Goal: Task Accomplishment & Management: Manage account settings

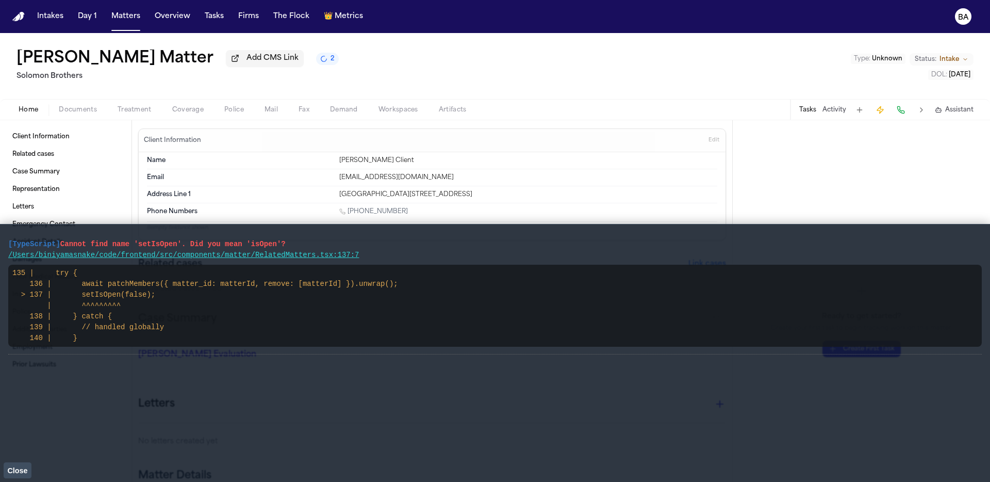
click at [21, 468] on span "Close" at bounding box center [17, 470] width 20 height 8
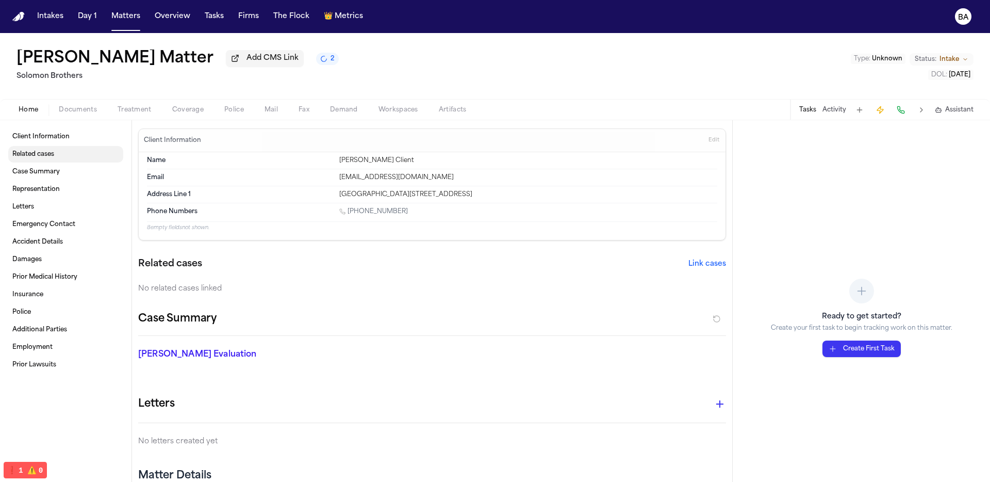
click at [52, 158] on span "Related cases" at bounding box center [33, 154] width 42 height 8
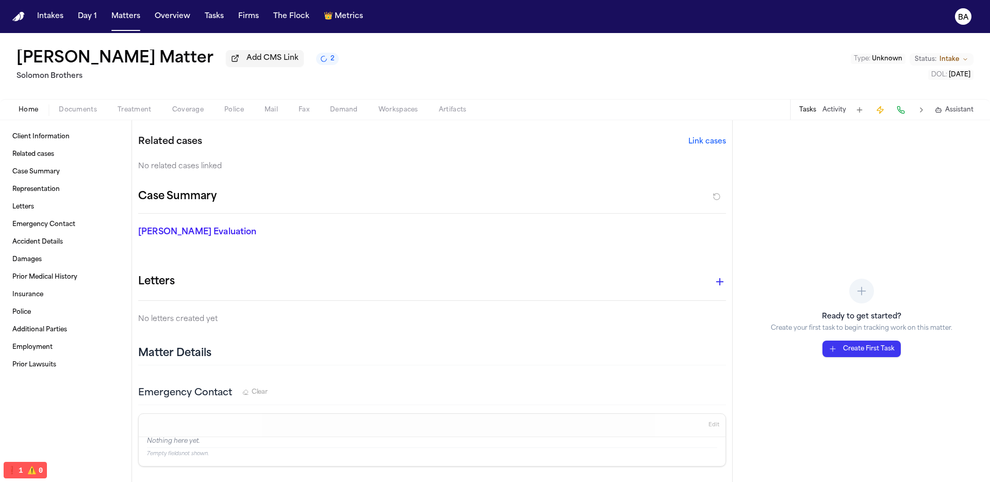
scroll to position [123, 0]
click at [689, 144] on button "Link cases" at bounding box center [708, 141] width 38 height 10
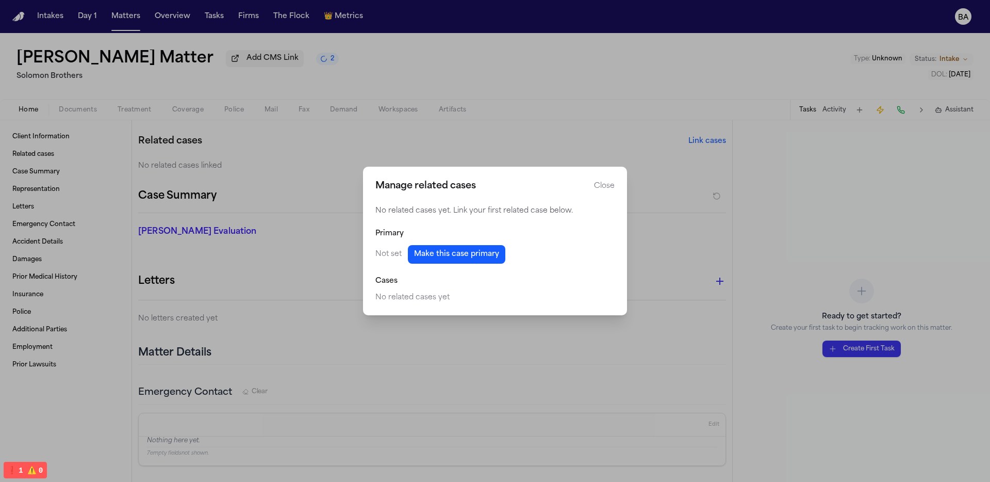
click at [439, 248] on button "Make this case primary" at bounding box center [456, 254] width 97 height 19
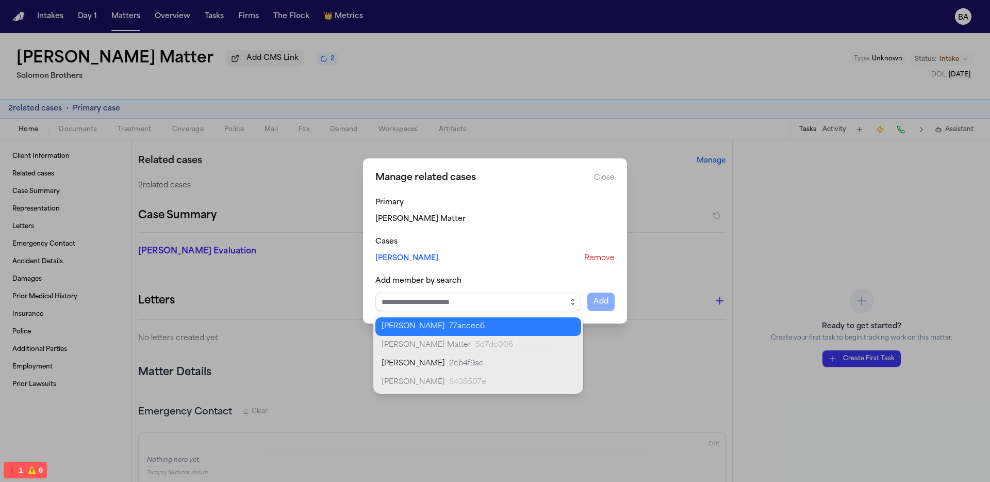
click at [574, 299] on icon "button" at bounding box center [573, 302] width 8 height 8
click at [520, 328] on body "**********" at bounding box center [495, 241] width 990 height 482
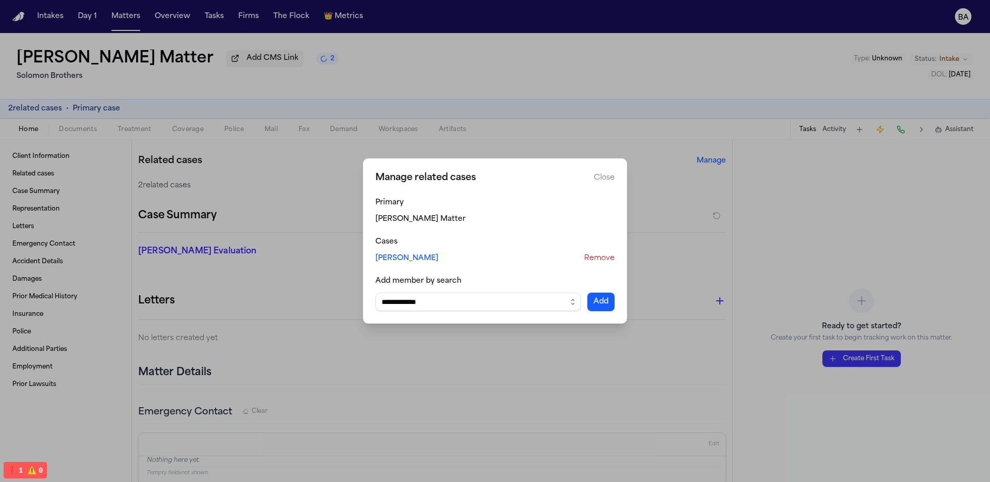
click at [606, 299] on button "Add" at bounding box center [601, 301] width 27 height 19
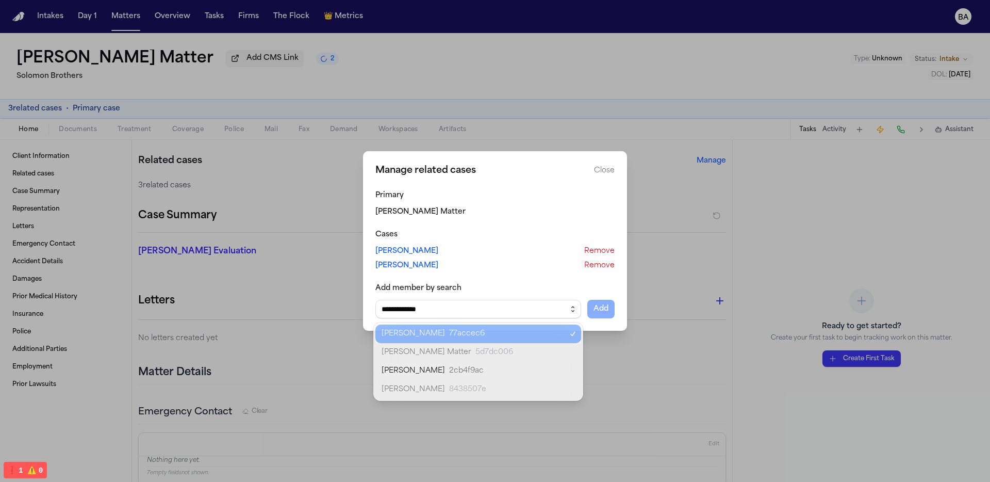
click at [566, 303] on button "button" at bounding box center [573, 309] width 17 height 19
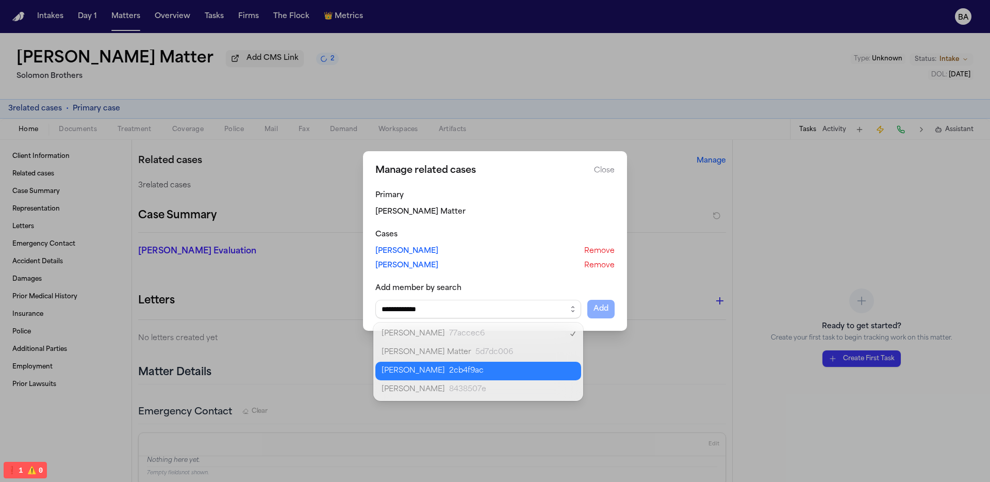
type input "**********"
click at [484, 374] on body "**********" at bounding box center [495, 241] width 990 height 482
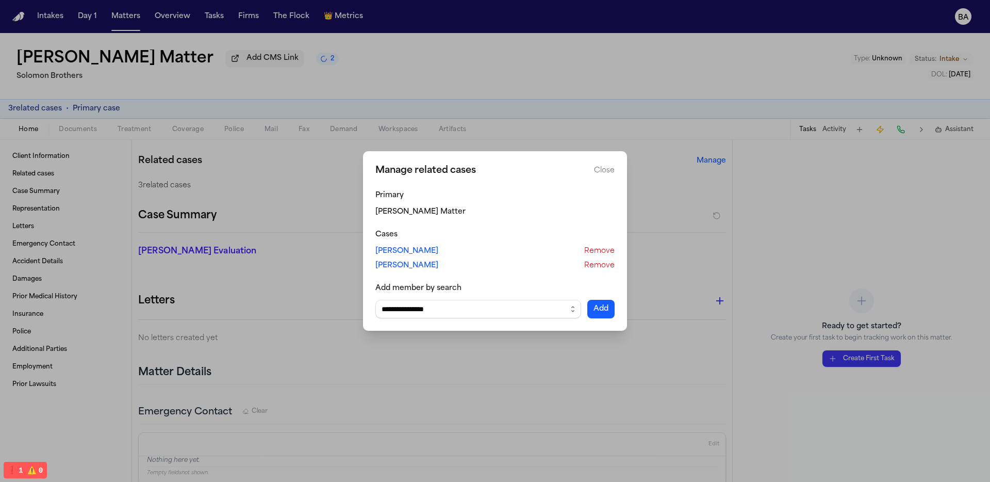
click at [612, 307] on button "Add" at bounding box center [601, 309] width 27 height 19
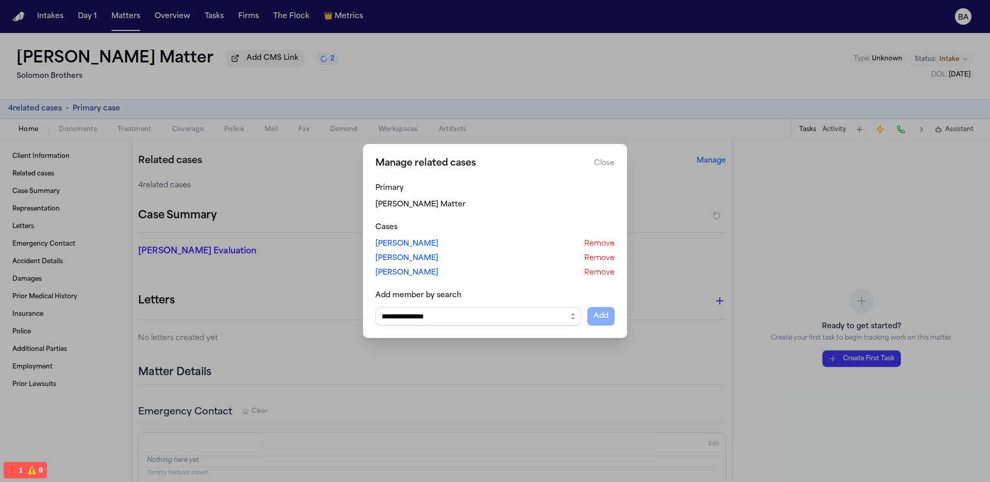
click at [311, 229] on button "Close manage related cases" at bounding box center [495, 241] width 990 height 482
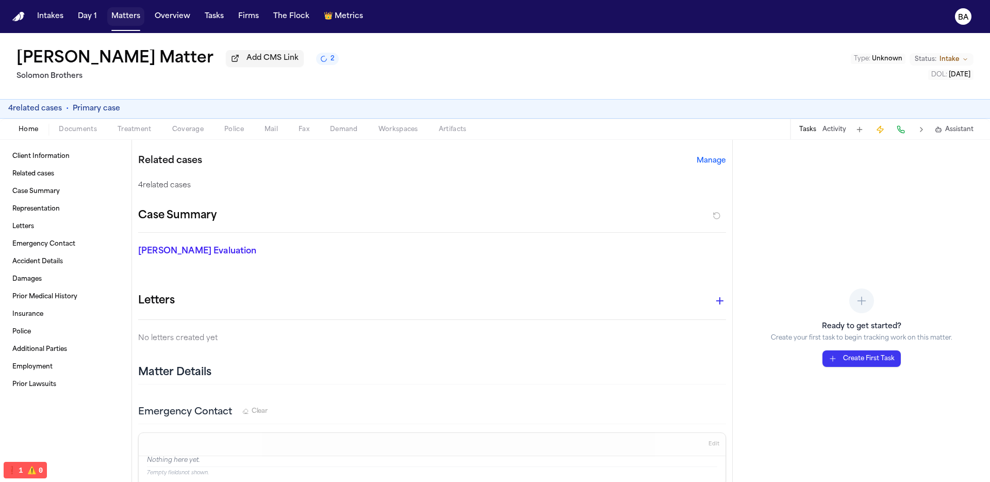
click at [113, 15] on button "Matters" at bounding box center [125, 16] width 37 height 19
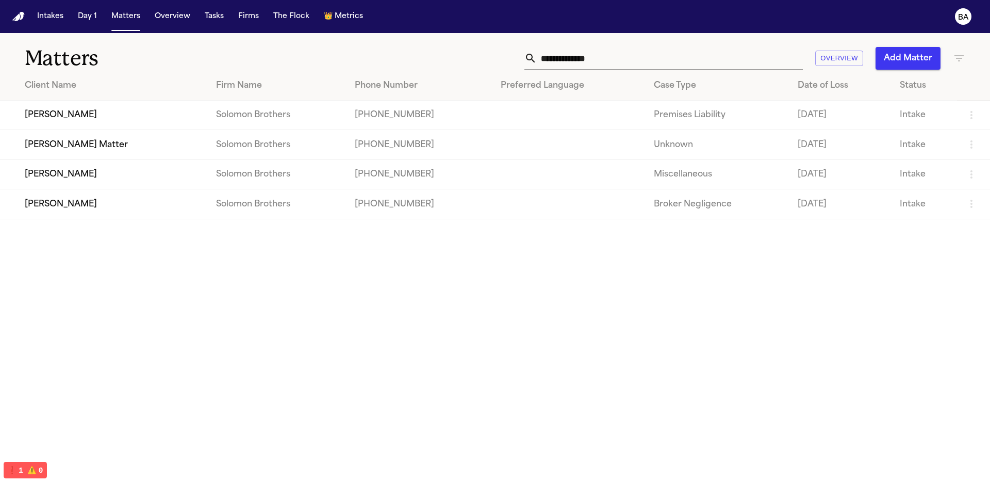
click at [82, 152] on td "Thomas Dickson Matter" at bounding box center [104, 144] width 208 height 29
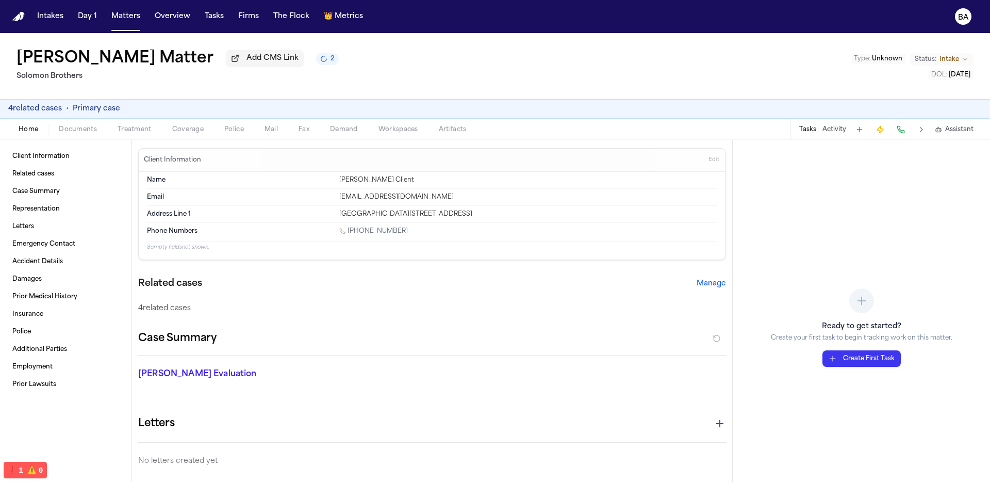
click at [205, 128] on button "Coverage" at bounding box center [188, 129] width 52 height 12
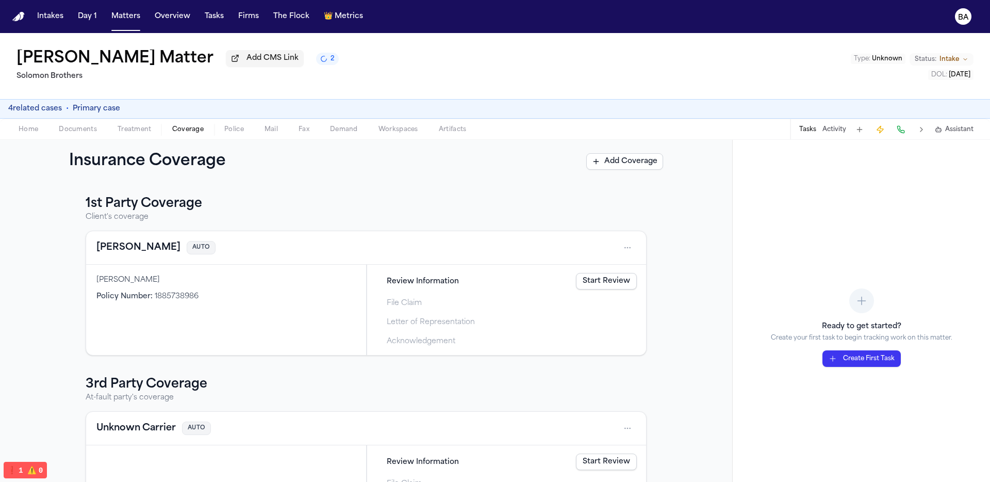
click at [115, 132] on button "Treatment" at bounding box center [134, 129] width 55 height 12
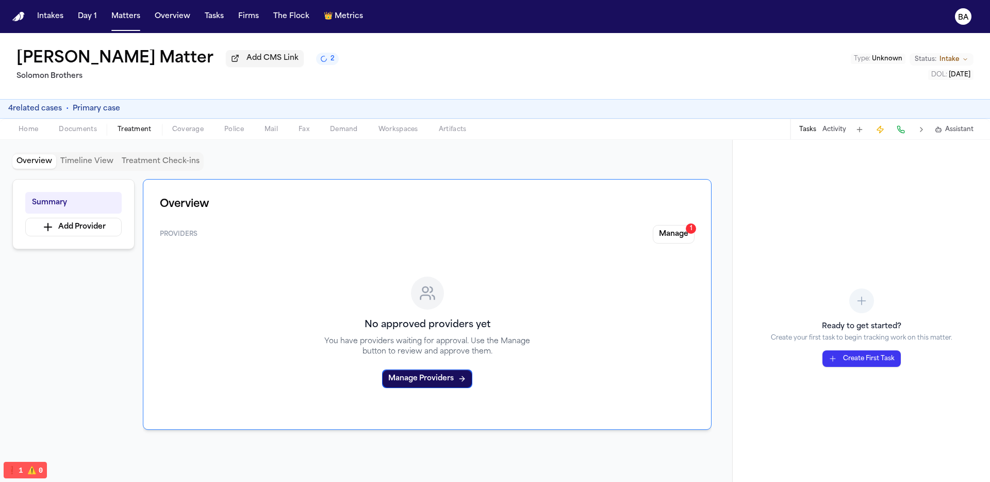
click at [58, 110] on button "4 related case s" at bounding box center [35, 109] width 54 height 10
click at [41, 108] on button "4 related case s" at bounding box center [35, 109] width 54 height 10
click at [36, 133] on div "Thomas Dickson Matter Add CMS Link 2 Solomon Brothers Type : Unknown Status: In…" at bounding box center [495, 257] width 990 height 449
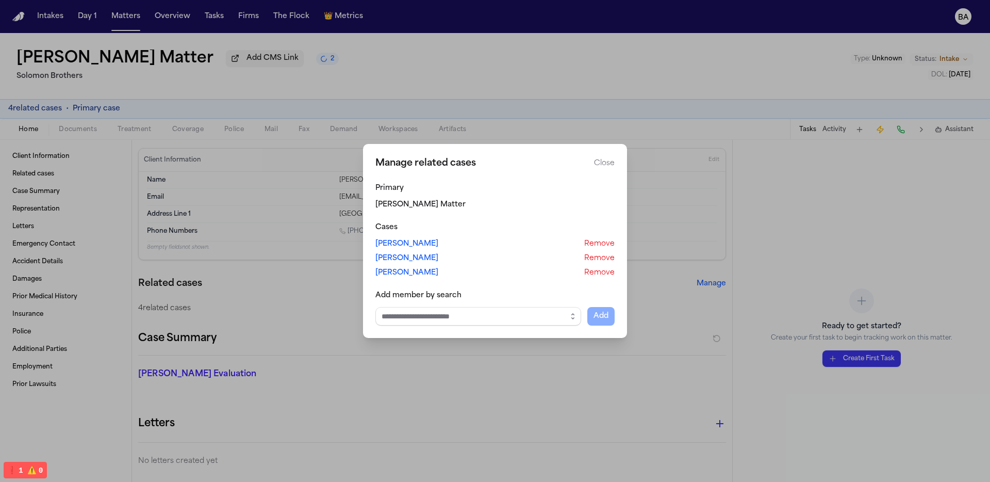
click at [401, 245] on link "[PERSON_NAME]" at bounding box center [407, 244] width 63 height 10
click at [75, 102] on button "Close manage related cases" at bounding box center [495, 241] width 990 height 482
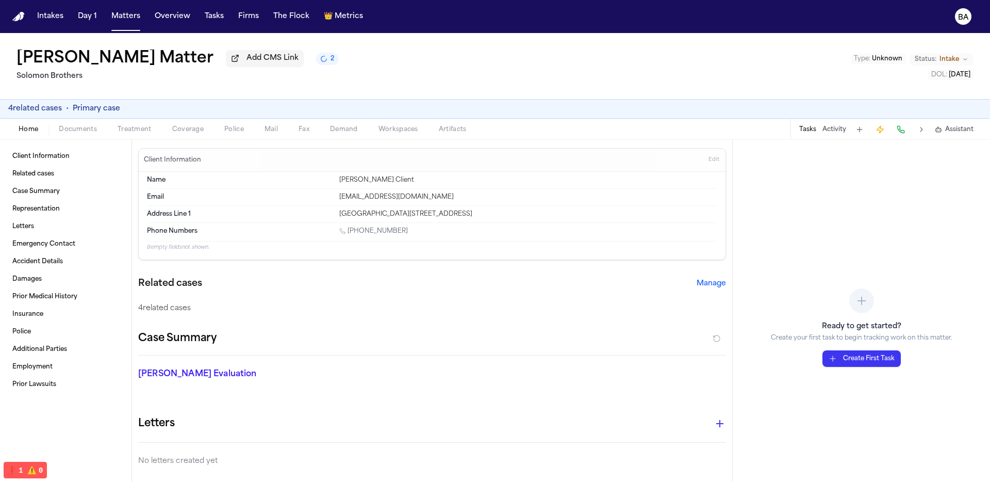
click at [85, 133] on span "Documents" at bounding box center [78, 129] width 38 height 8
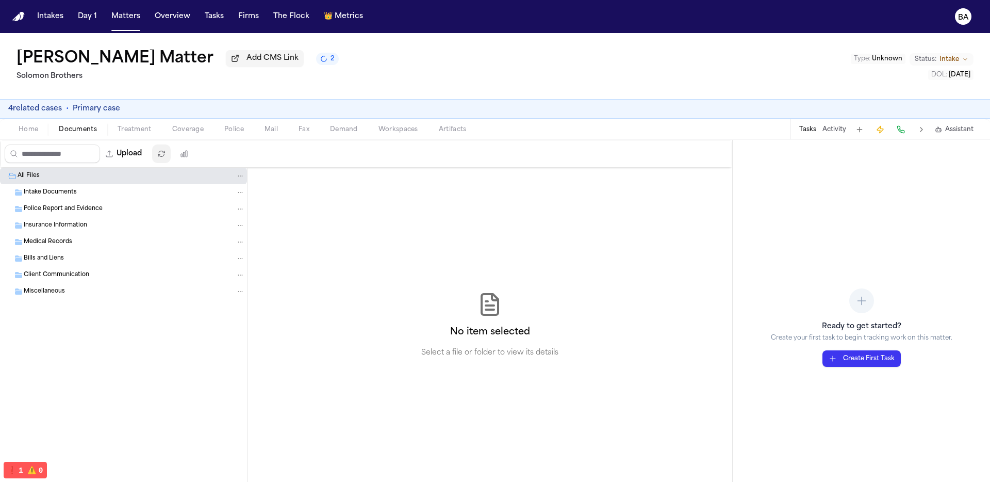
click at [137, 154] on button "Upload" at bounding box center [124, 153] width 48 height 19
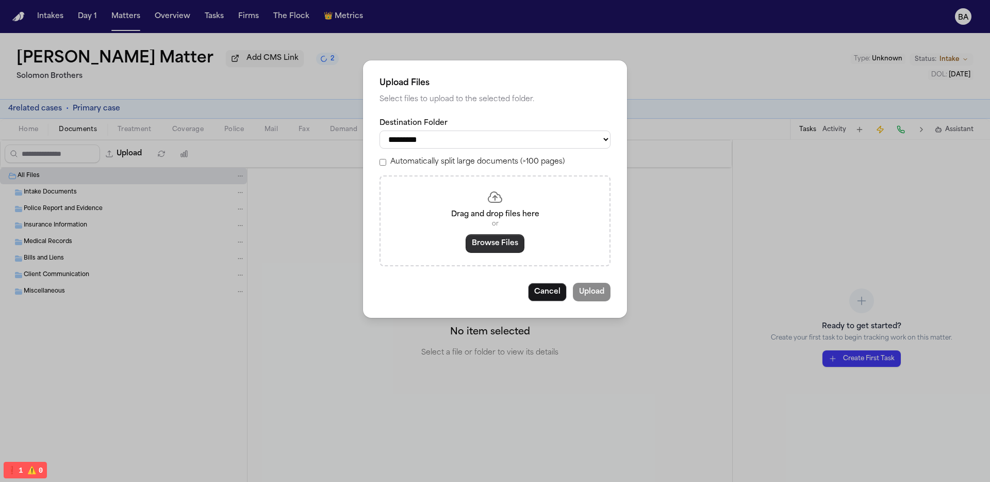
click at [484, 248] on button "Browse Files" at bounding box center [495, 243] width 59 height 19
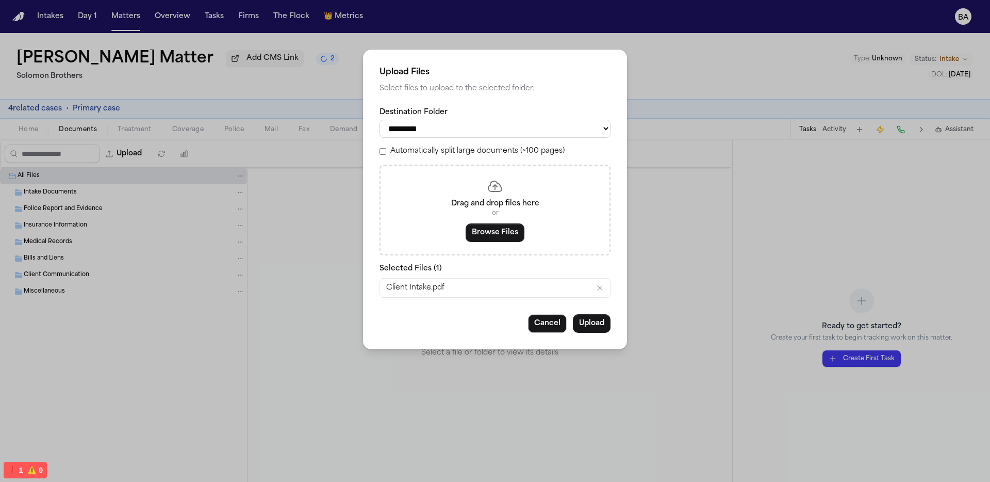
click at [397, 330] on div "Cancel Upload" at bounding box center [495, 323] width 231 height 19
click at [540, 333] on button "Cancel" at bounding box center [547, 323] width 39 height 19
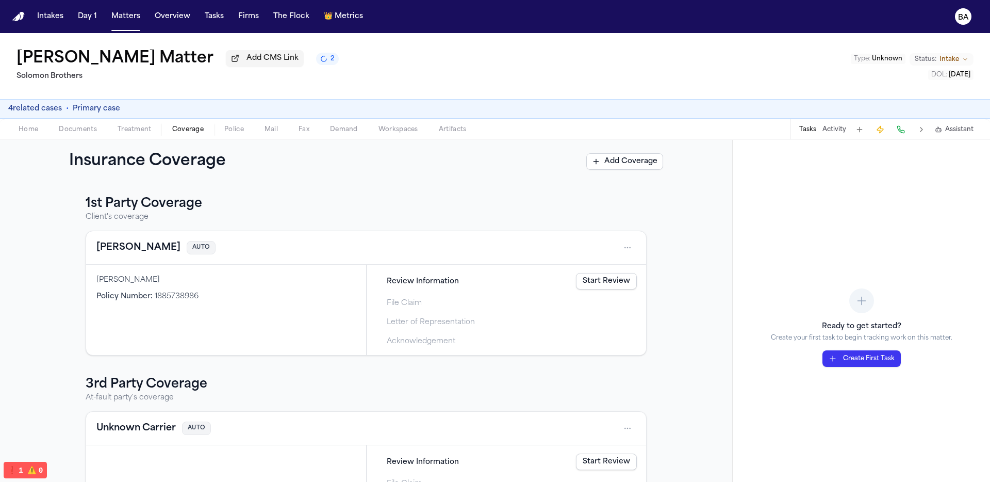
click at [194, 129] on span "Coverage" at bounding box center [187, 129] width 31 height 8
click at [582, 282] on link "Start Review" at bounding box center [606, 281] width 61 height 17
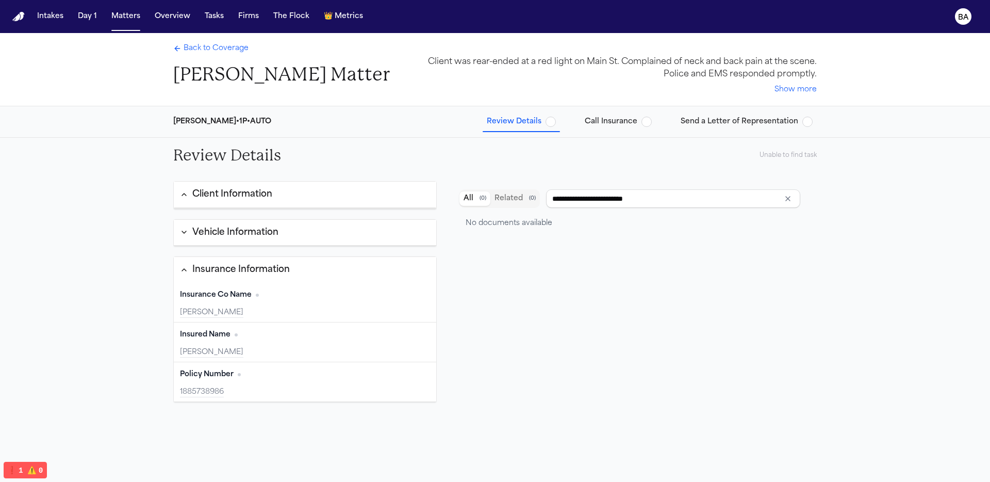
click at [685, 123] on span "Send a Letter of Representation" at bounding box center [740, 122] width 118 height 10
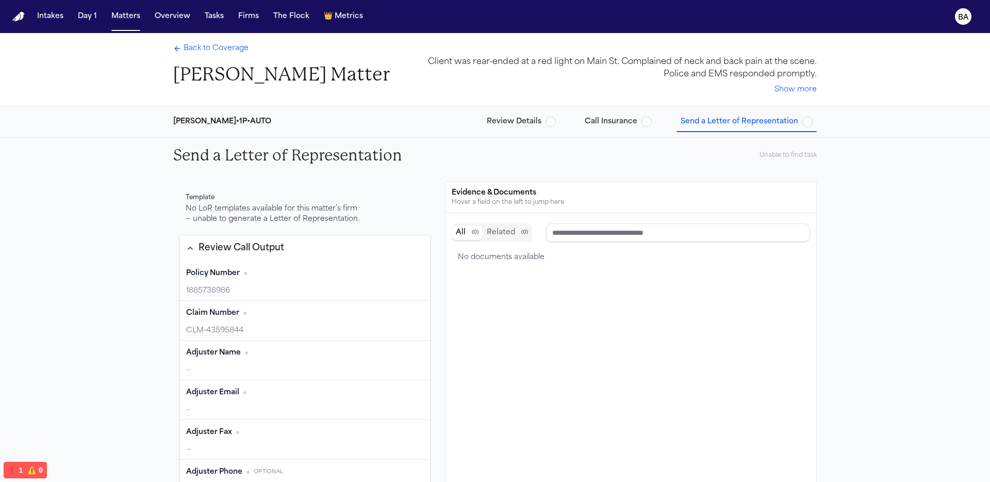
type input "**********"
click at [222, 50] on span "Back to Coverage" at bounding box center [216, 48] width 65 height 10
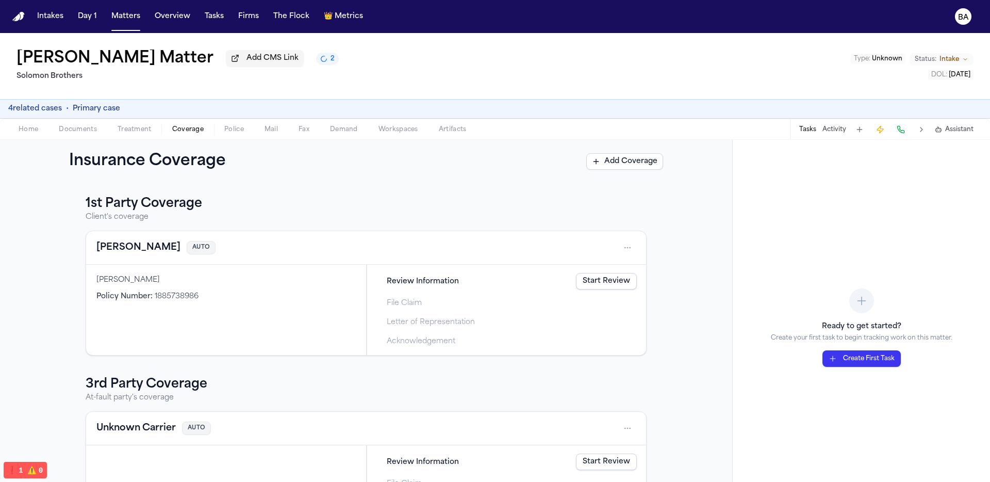
click at [36, 132] on span "Home" at bounding box center [29, 129] width 20 height 8
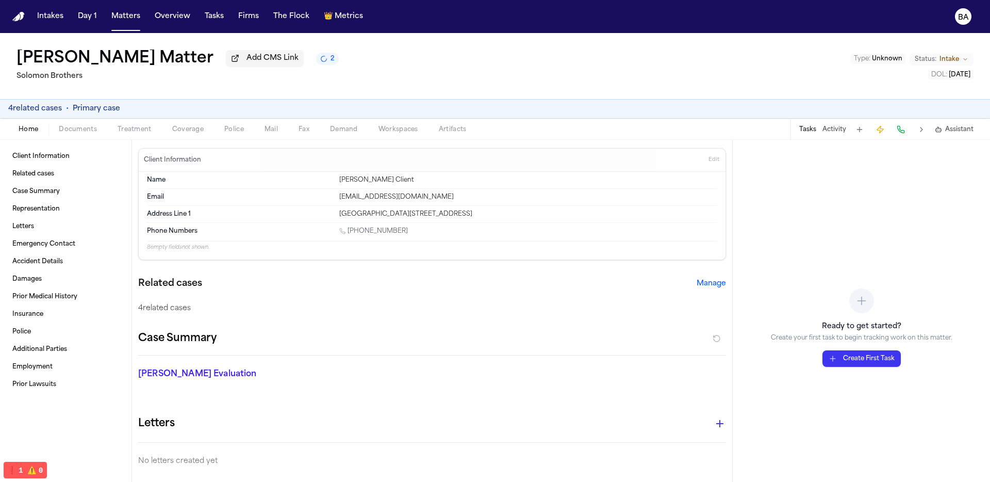
click at [89, 112] on span "Primary case" at bounding box center [96, 109] width 47 height 10
click at [45, 112] on button "4 related case s" at bounding box center [35, 109] width 54 height 10
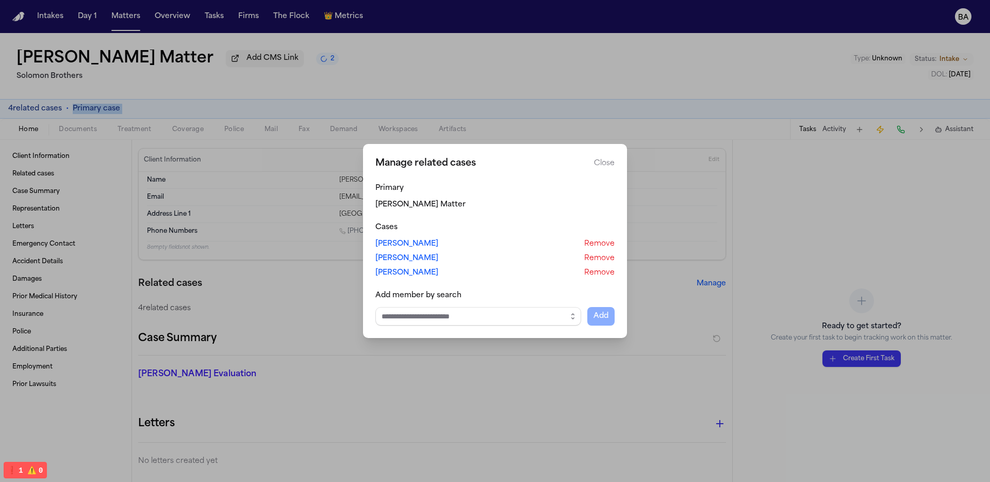
click at [276, 230] on button "Close manage related cases" at bounding box center [495, 241] width 990 height 482
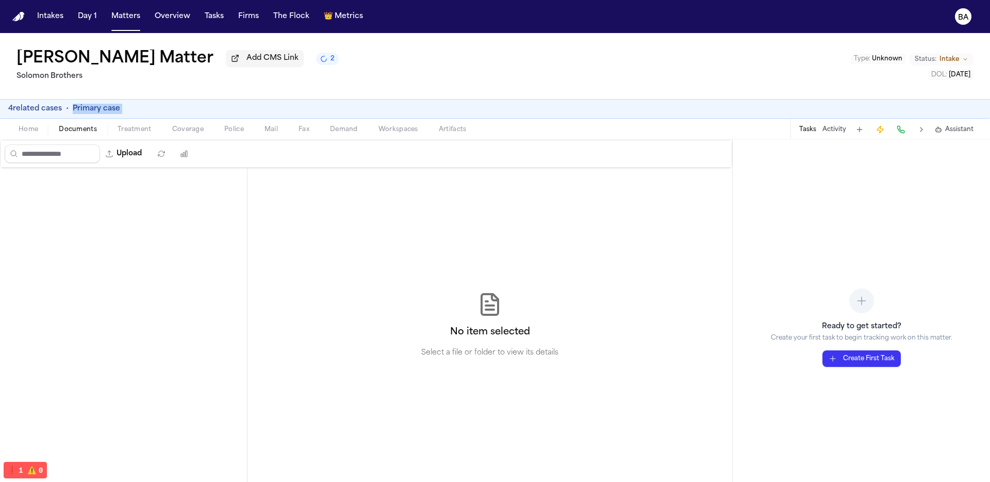
click at [88, 134] on span "Documents" at bounding box center [78, 129] width 38 height 8
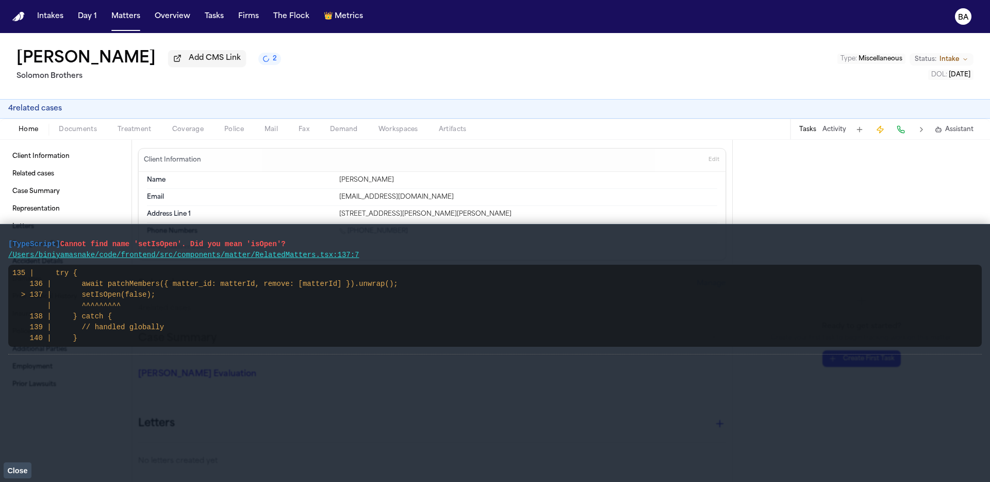
drag, startPoint x: 15, startPoint y: 466, endPoint x: 17, endPoint y: 455, distance: 10.9
click at [17, 466] on span "Close" at bounding box center [17, 470] width 20 height 8
